Goal: Transaction & Acquisition: Purchase product/service

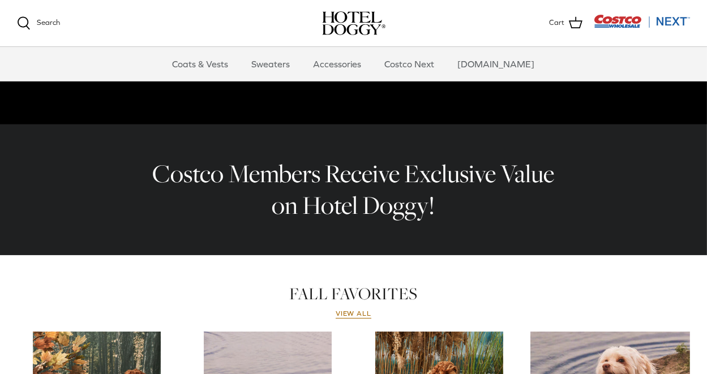
scroll to position [270, 0]
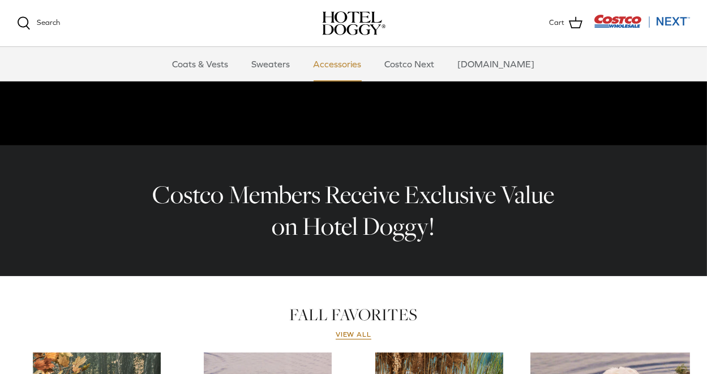
click at [335, 62] on link "Accessories" at bounding box center [338, 64] width 69 height 34
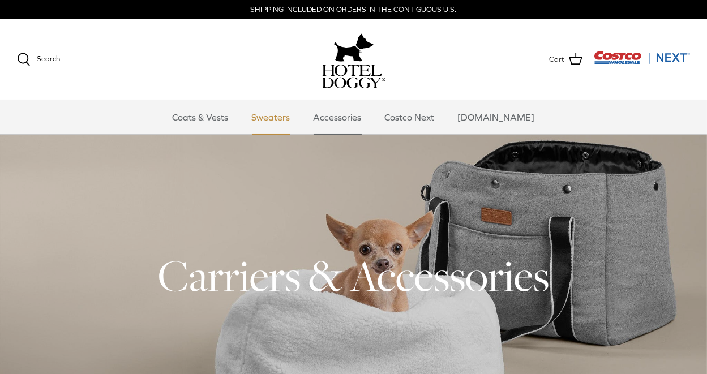
click at [293, 115] on link "Sweaters" at bounding box center [271, 117] width 59 height 34
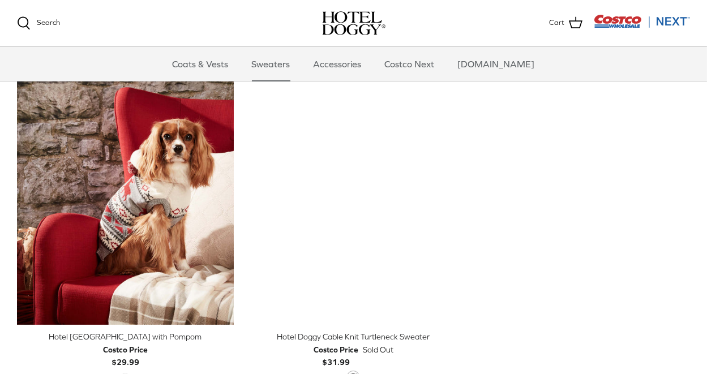
scroll to position [292, 0]
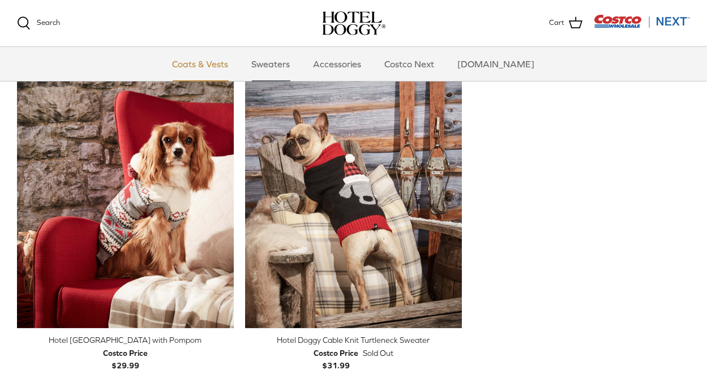
click at [227, 66] on link "Coats & Vests" at bounding box center [201, 64] width 76 height 34
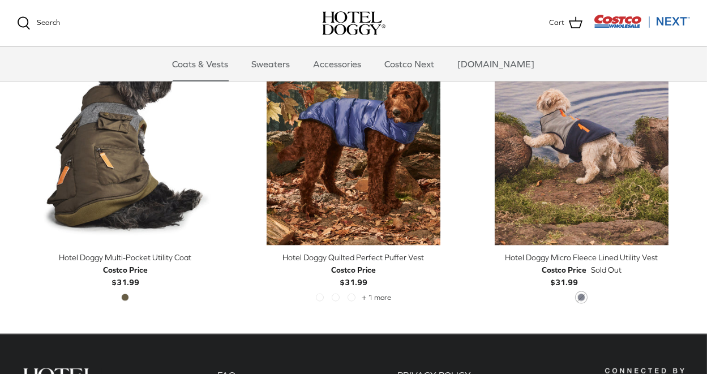
scroll to position [2118, 0]
